Goal: Information Seeking & Learning: Find specific fact

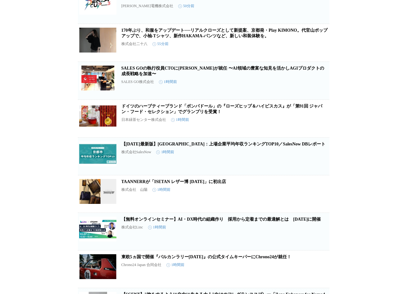
scroll to position [900, 0]
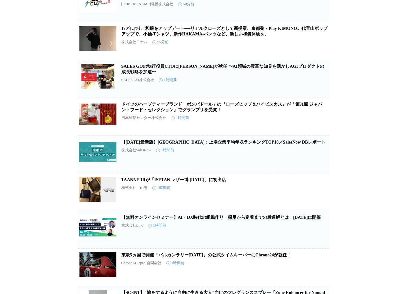
click at [266, 36] on link "170年ぶり、和服をアップデート──リアルクローズとして新提案、京都発・Play KIMONO。代官山ポップアップで、小袖-Tシャツ、新作HAKAMA-パンツ…" at bounding box center [224, 31] width 206 height 10
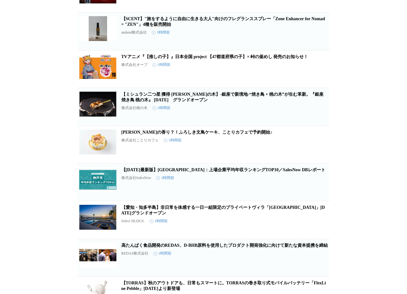
scroll to position [1208, 0]
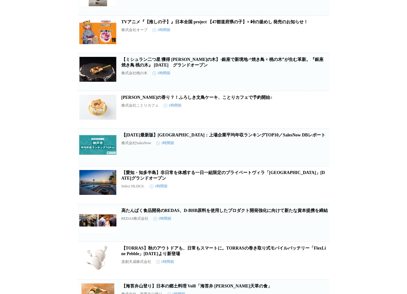
click at [241, 67] on link "【ミシュラン二つ星 獲得 [PERSON_NAME]の木】-銀座で新境地-“焼き鳥 × 桃の木”が生む革新。『銀座 焼き鳥 桃の木』 [DATE]　グランドオ…" at bounding box center [222, 62] width 202 height 10
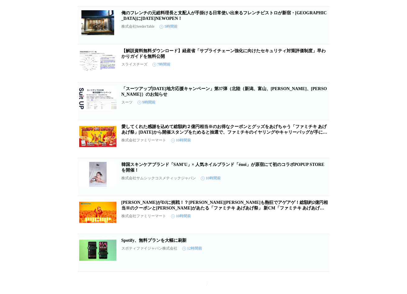
scroll to position [2124, 0]
click at [212, 21] on link "俺のフレンチの元総料理長と支配人が手掛ける日常使い出来るフレンチビストロが新宿・四谷三丁目に９月17日NEWOPEN！" at bounding box center [223, 16] width 205 height 10
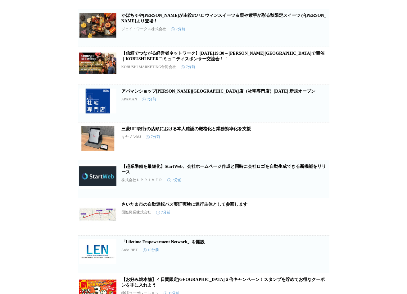
scroll to position [0, 0]
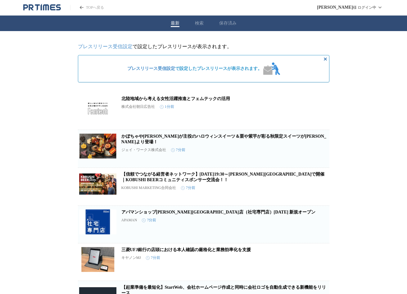
click at [201, 21] on button "検索" at bounding box center [199, 23] width 9 height 6
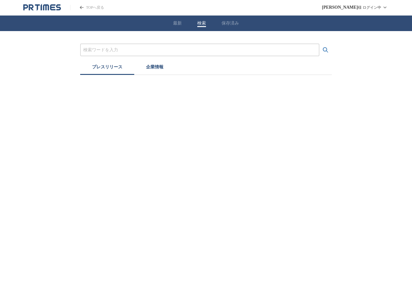
click at [150, 50] on input "プレスリリースおよび企業を検索する" at bounding box center [199, 50] width 233 height 7
type input "ヒカリエ　チョコ"
click at [319, 44] on button "検索する" at bounding box center [325, 50] width 12 height 12
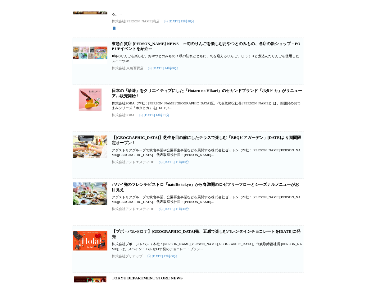
scroll to position [31, 0]
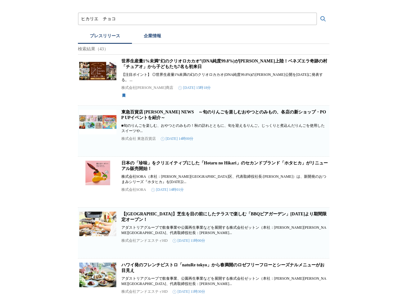
click at [232, 64] on link "世界生産量1%未満”幻のクリオロカカオ”(DNA純度99.8%)が日本初上陸！ベネズエラ奇跡の村「チュアオ」から子どもたち7名も初来日" at bounding box center [224, 64] width 206 height 10
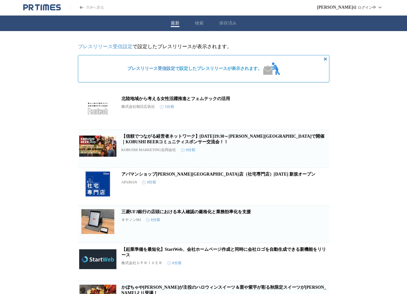
click at [201, 23] on button "検索" at bounding box center [199, 23] width 9 height 6
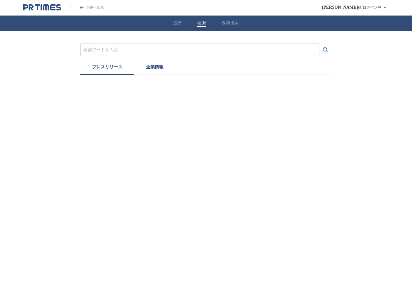
click at [121, 50] on input "プレスリリースおよび企業を検索する" at bounding box center [199, 50] width 233 height 7
click at [319, 44] on button "検索する" at bounding box center [325, 50] width 12 height 12
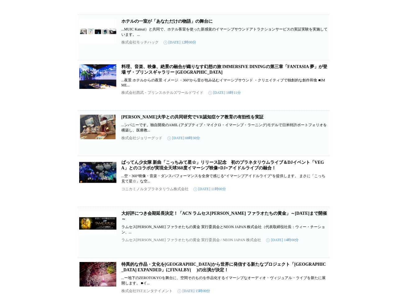
scroll to position [435, 0]
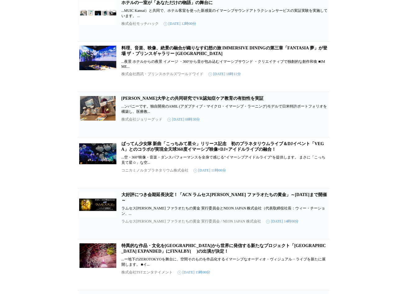
click at [193, 56] on link "料理、音楽、映像、絶景の融合が織りなす幻想の旅 IMMERSIVE DININGの第三章「FANTASIA 夢」が登場 ザ・プリンスギャラリー 東京紀尾井町" at bounding box center [224, 51] width 206 height 10
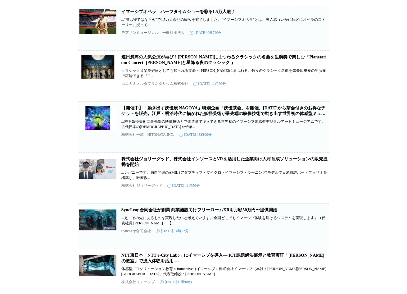
scroll to position [714, 0]
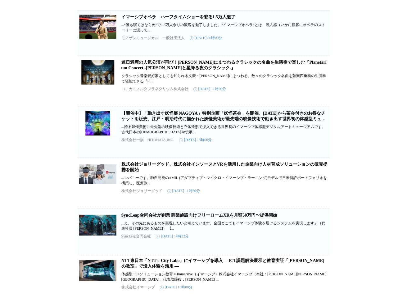
click at [220, 19] on link "イマーシブオペラ　ハーフタイムショーを彩る1.5万人魅了" at bounding box center [178, 17] width 114 height 5
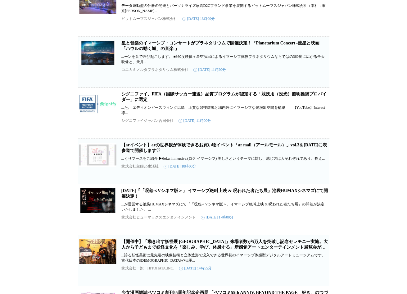
scroll to position [1175, 0]
click at [262, 51] on link "星と音楽のイマーシブ・コンサートがプラネタリウムで開催決定！『Planetarium Concert -流星と映画「ハウルの動く城」の音楽-』" at bounding box center [220, 45] width 198 height 10
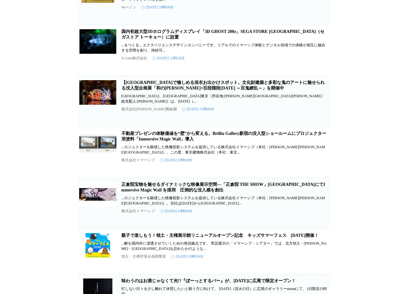
scroll to position [2137, 0]
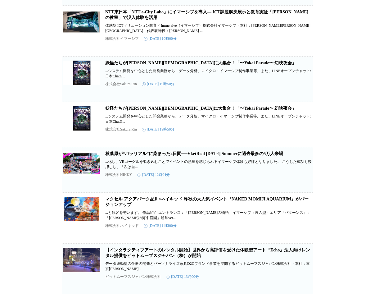
scroll to position [0, 0]
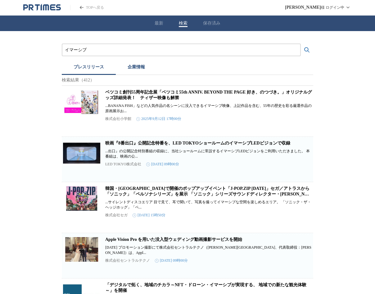
click at [92, 49] on input "イマーシブ" at bounding box center [181, 50] width 233 height 7
type input "イ"
type input "足"
type input "私"
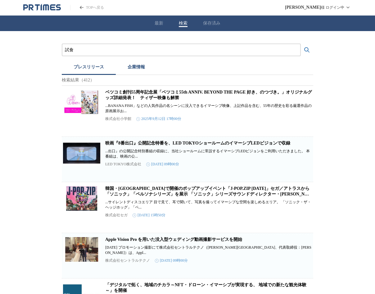
click at [301, 44] on button "検索する" at bounding box center [307, 50] width 12 height 12
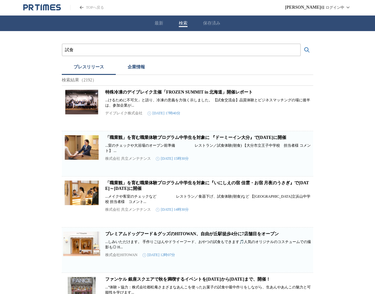
click at [67, 51] on input "試食" at bounding box center [181, 50] width 233 height 7
type input "メディア試食"
click at [301, 44] on button "検索する" at bounding box center [307, 50] width 12 height 12
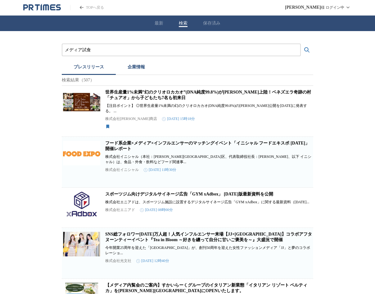
click at [37, 6] on icon "PR TIMESのトップページはこちら" at bounding box center [37, 7] width 5 height 7
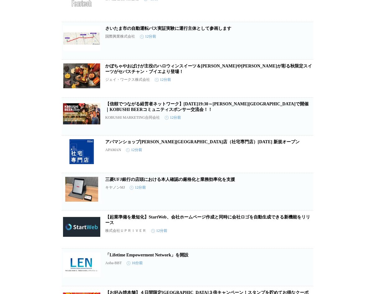
scroll to position [186, 0]
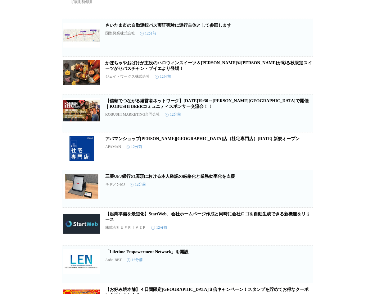
click at [279, 66] on link "かぼちゃやおばけが主役のハロウィンスイーツ＆[PERSON_NAME]や[PERSON_NAME]が彩る秋限定スイーツがセバスチャン・ブイエより登場！" at bounding box center [208, 66] width 207 height 10
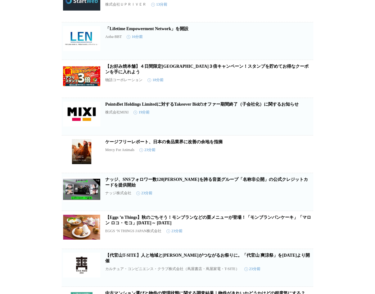
scroll to position [0, 0]
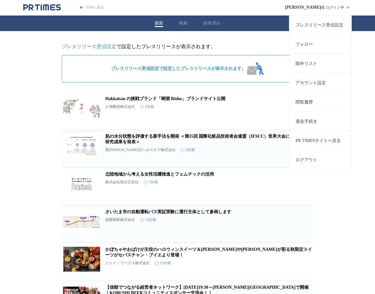
click at [344, 7] on icon at bounding box center [347, 7] width 7 height 7
click at [306, 156] on button "ログアウト" at bounding box center [320, 159] width 62 height 19
